Goal: Register for event/course

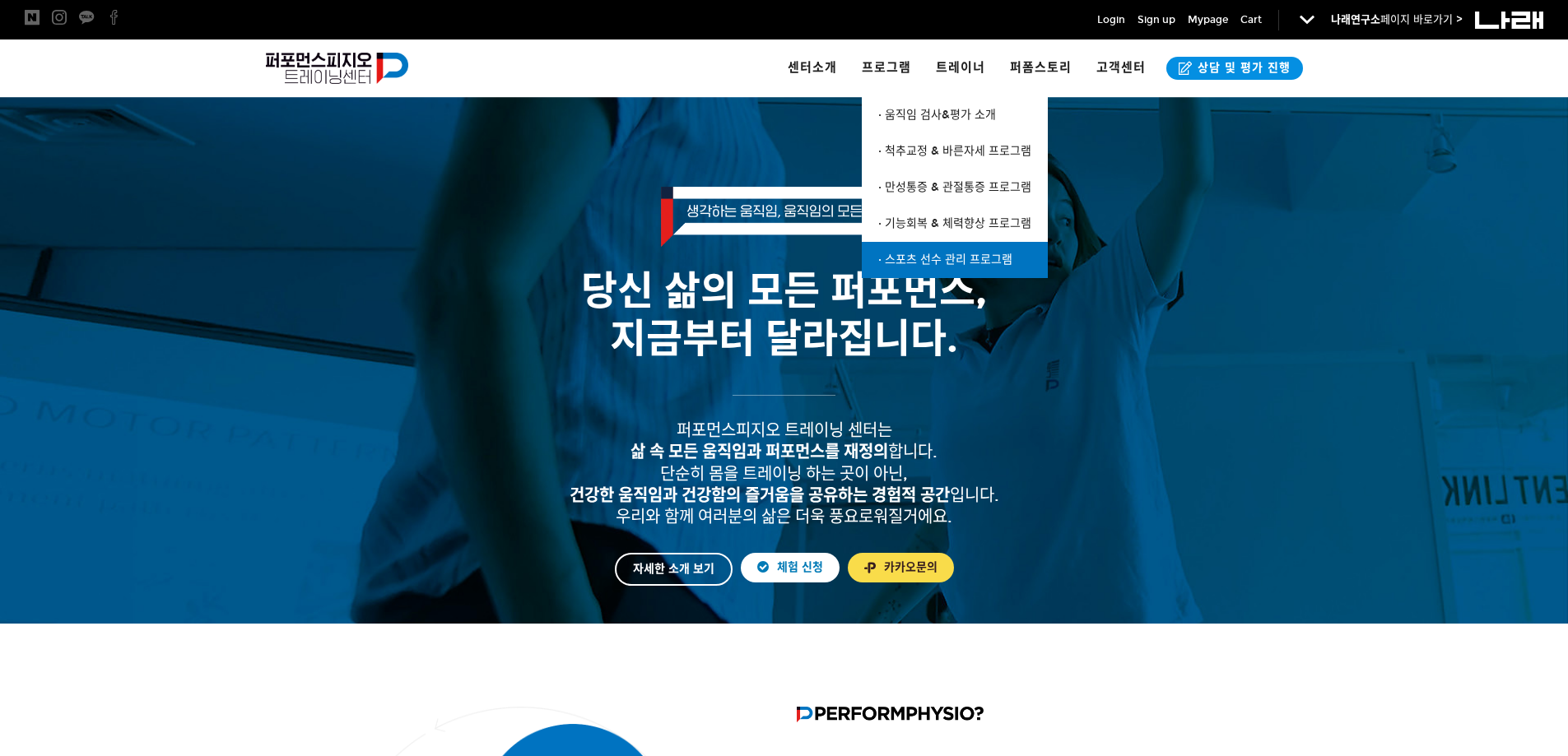
click at [896, 252] on span "· 스포츠 선수 관리 프로그램" at bounding box center [945, 259] width 134 height 14
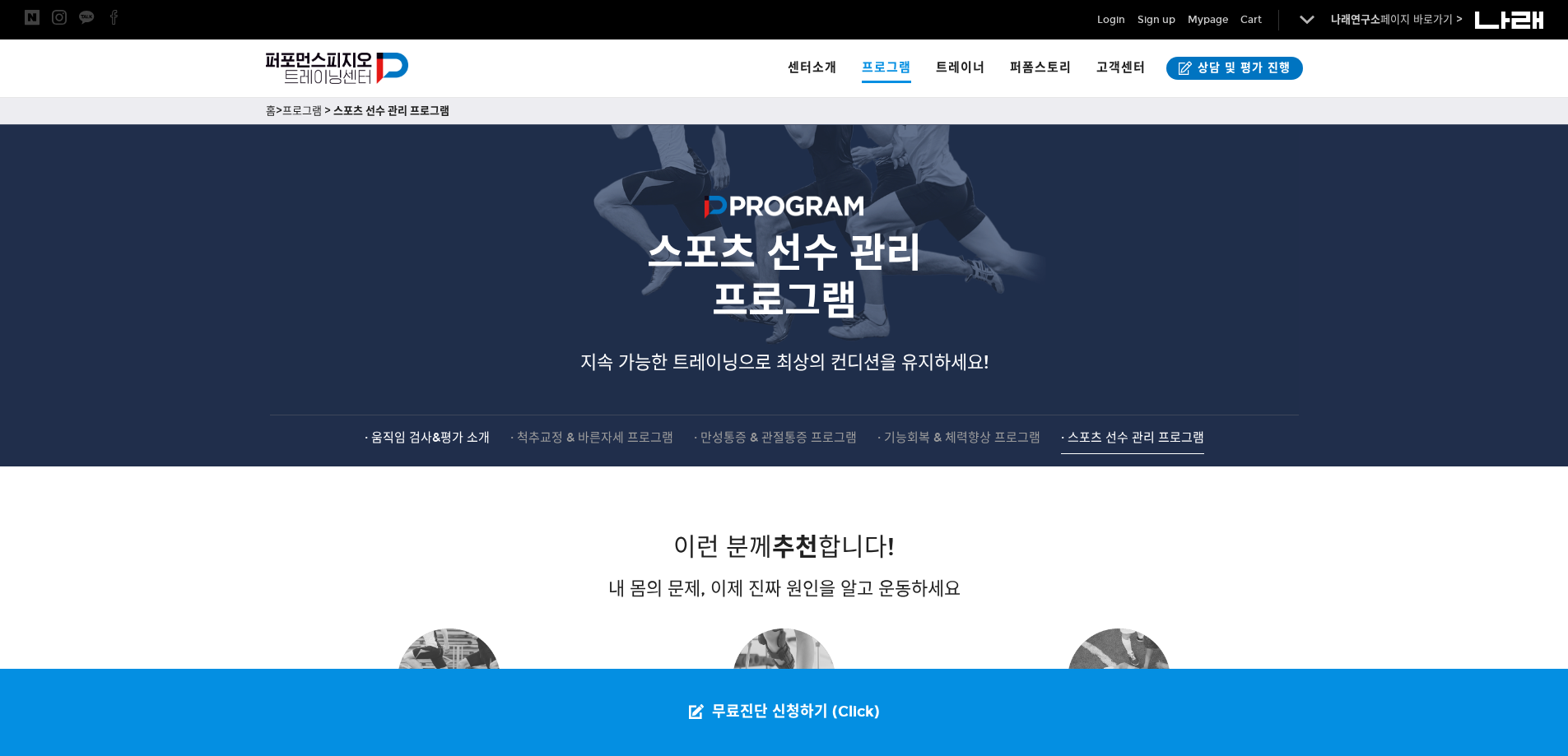
click at [444, 440] on span "· 움직임 검사&평가 소개" at bounding box center [427, 438] width 125 height 15
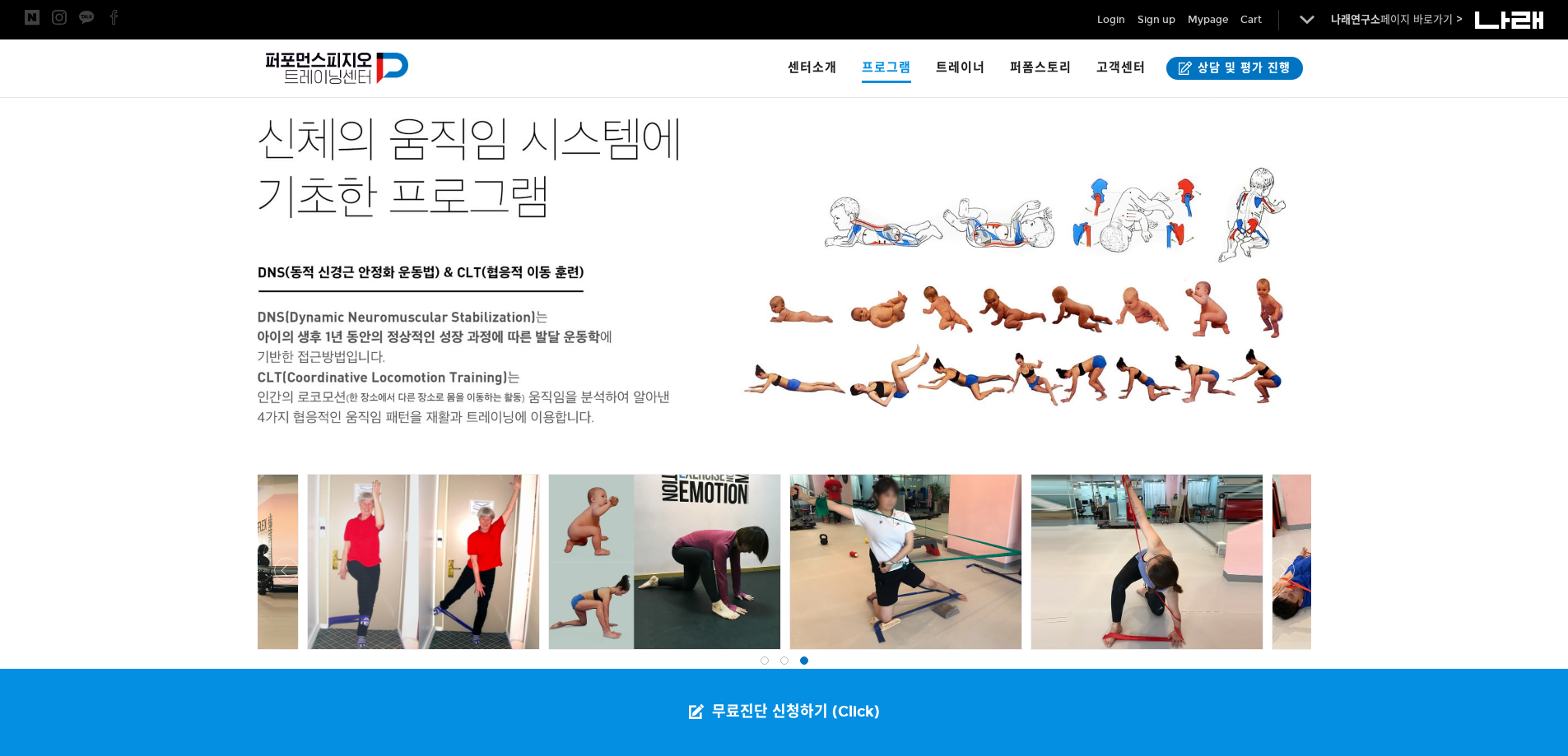
scroll to position [3249, 0]
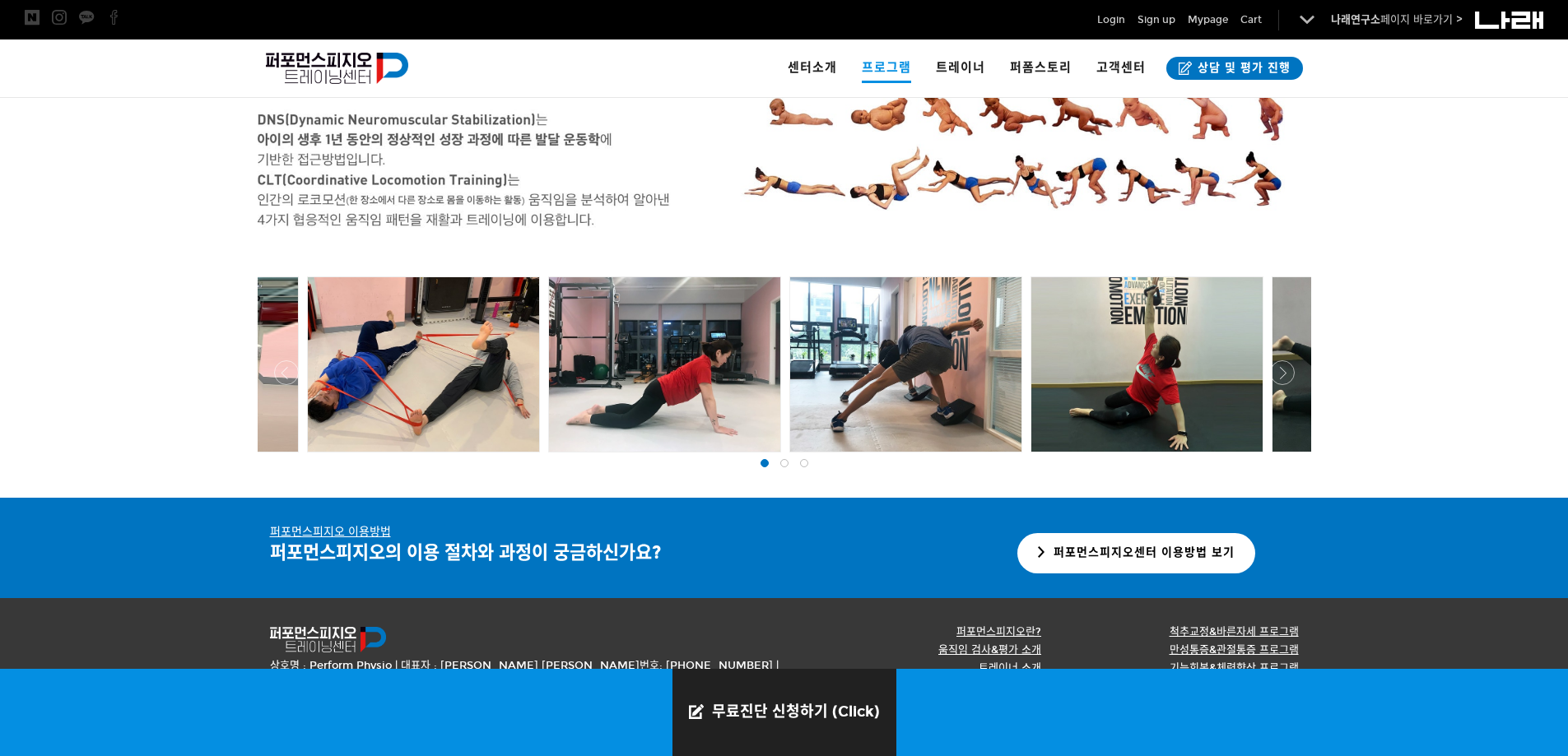
click at [749, 704] on link "무료진단 신청하기 (Click)" at bounding box center [784, 712] width 224 height 87
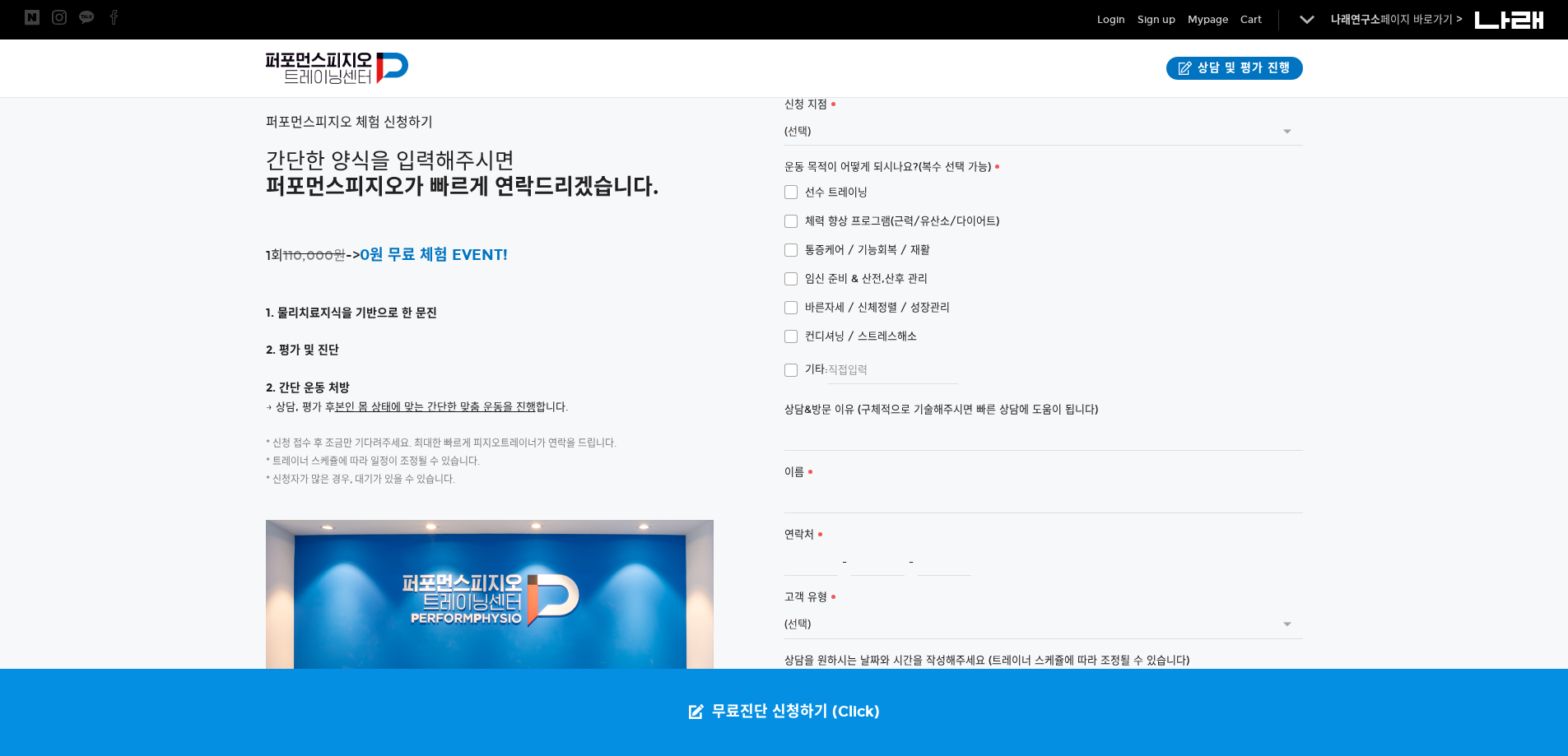
scroll to position [3714, 0]
click at [787, 184] on span "선수 트레이닝" at bounding box center [826, 193] width 83 height 18
click at [779, 185] on input "선수 트레이닝" at bounding box center [773, 190] width 11 height 11
checkbox input "true"
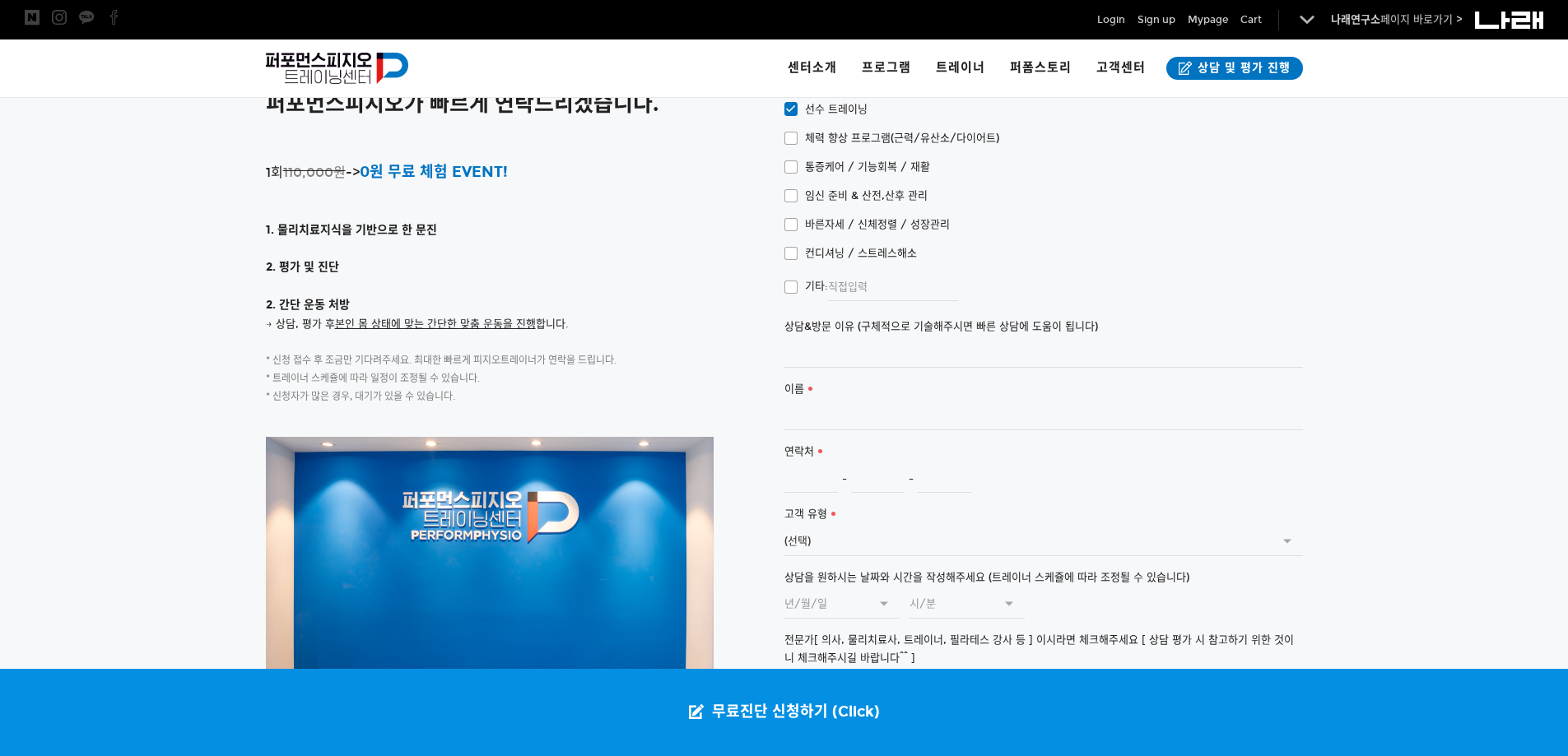
scroll to position [3816, 0]
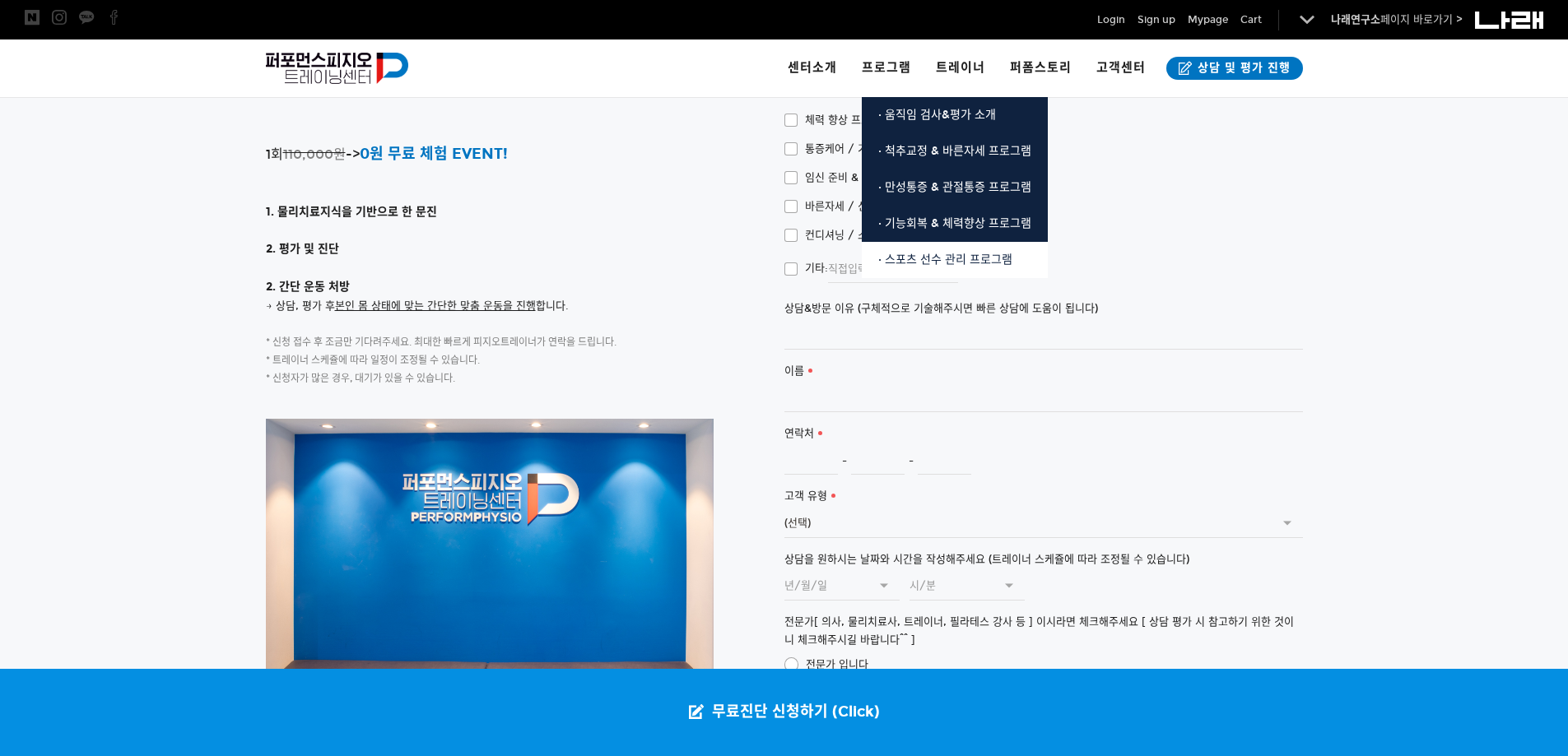
click at [933, 268] on link "· 스포츠 선수 관리 프로그램" at bounding box center [955, 261] width 186 height 37
